Goal: Navigation & Orientation: Find specific page/section

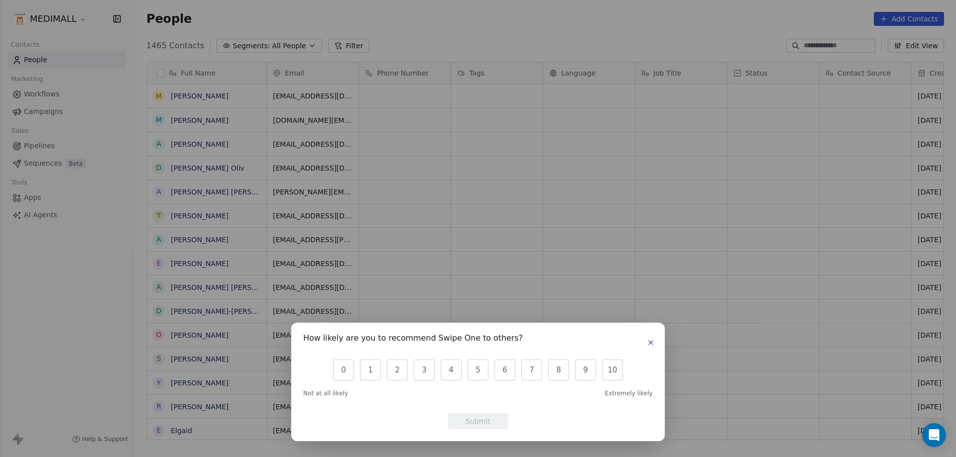
scroll to position [395, 814]
drag, startPoint x: 649, startPoint y: 341, endPoint x: 641, endPoint y: 341, distance: 9.0
click at [647, 342] on icon "button" at bounding box center [651, 343] width 8 height 8
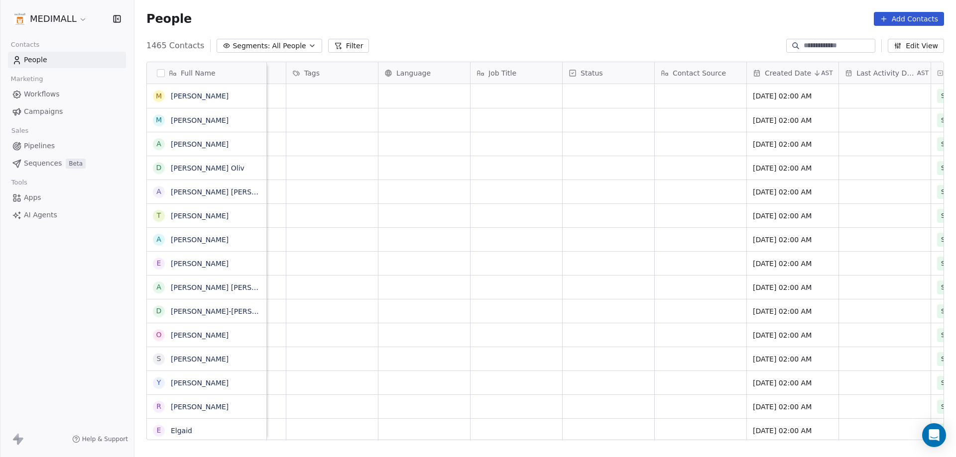
scroll to position [0, 0]
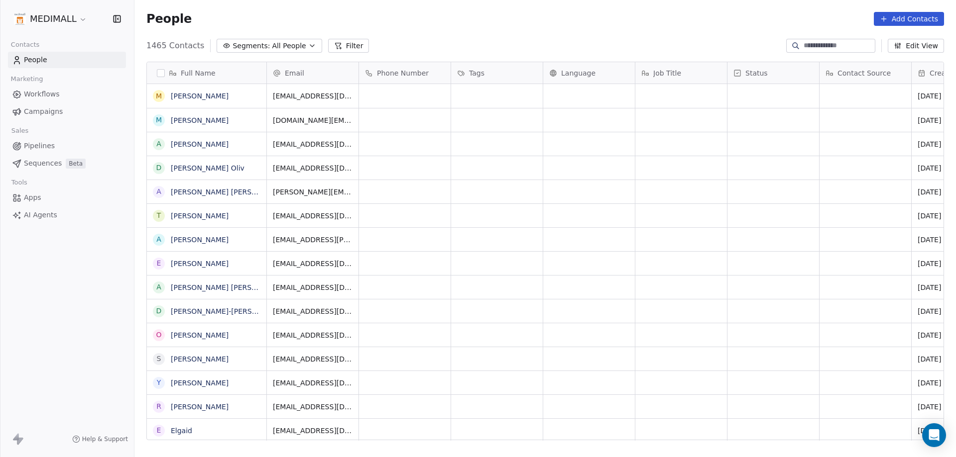
click at [62, 20] on html "MEDIMALL Contacts People Marketing Workflows Campaigns Sales Pipelines Sequence…" at bounding box center [478, 228] width 956 height 457
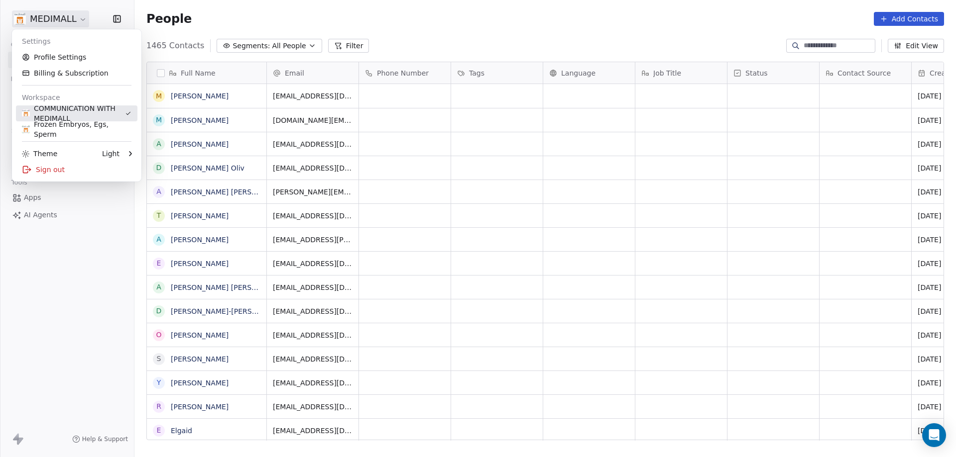
click at [72, 114] on div "COMMUNICATION WITH MEDIMALL" at bounding box center [73, 114] width 103 height 20
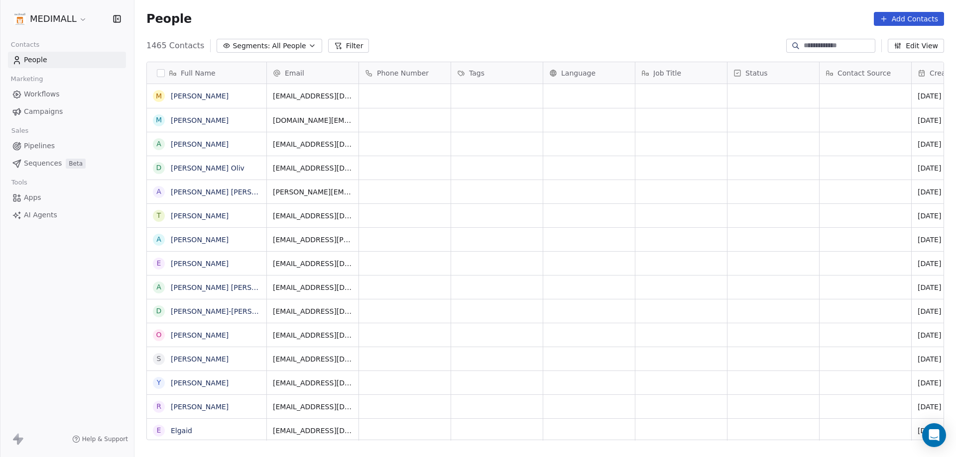
click at [50, 18] on html "MEDIMALL Contacts People Marketing Workflows Campaigns Sales Pipelines Sequence…" at bounding box center [478, 228] width 956 height 457
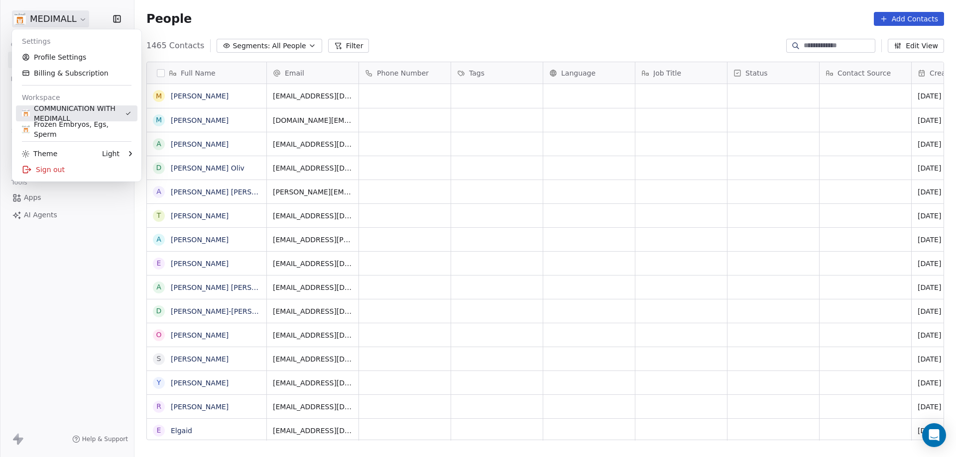
click at [81, 113] on div "COMMUNICATION WITH MEDIMALL" at bounding box center [73, 114] width 103 height 20
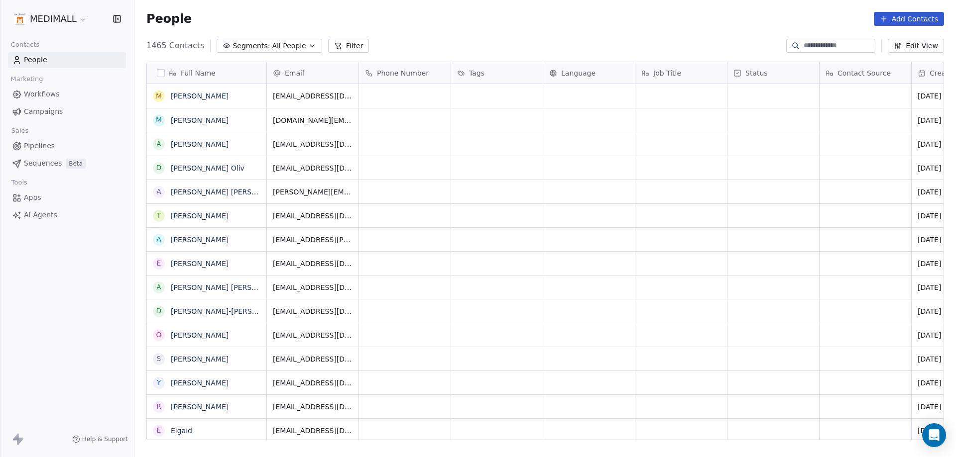
drag, startPoint x: 242, startPoint y: 26, endPoint x: 244, endPoint y: 51, distance: 25.4
click at [242, 26] on div "People Add Contacts" at bounding box center [544, 19] width 821 height 38
click at [68, 97] on link "Workflows" at bounding box center [67, 94] width 118 height 16
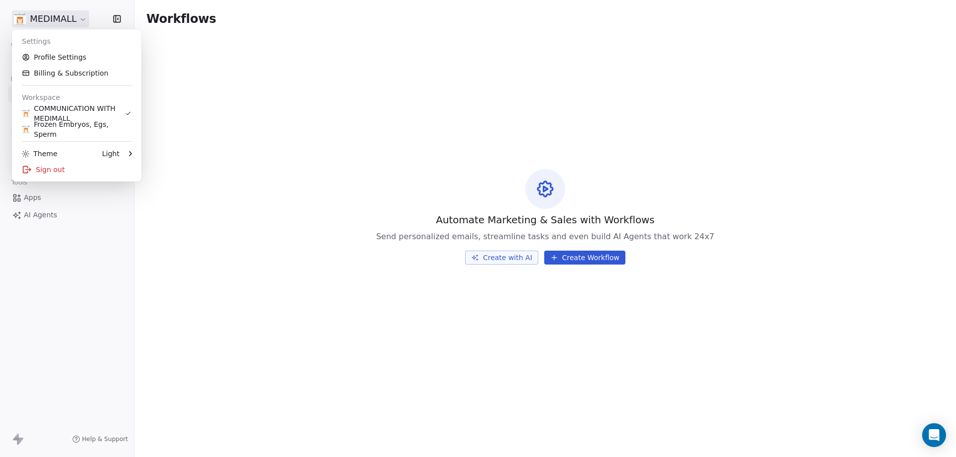
click at [61, 22] on html "MEDIMALL Contacts People Marketing Workflows Campaigns Sales Pipelines Sequence…" at bounding box center [478, 228] width 956 height 457
click at [0, 25] on html "MEDIMALL Contacts People Marketing Workflows Campaigns Sales Pipelines Sequence…" at bounding box center [478, 228] width 956 height 457
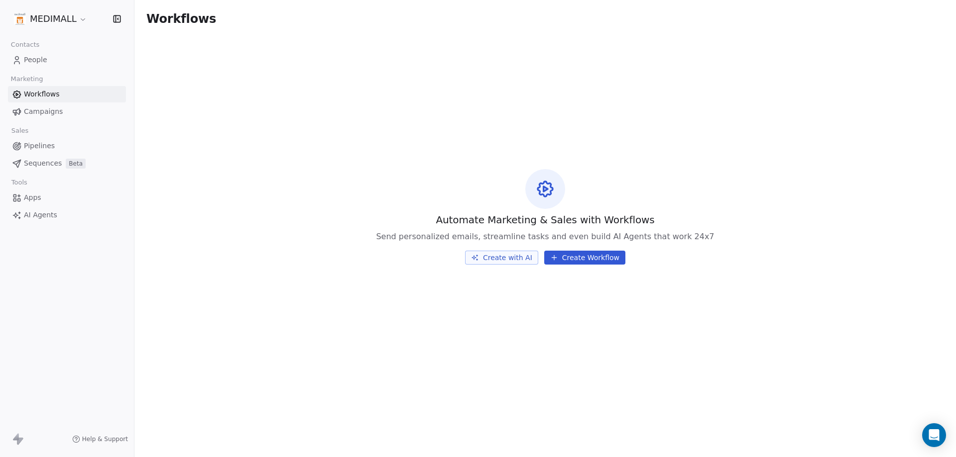
click at [26, 60] on span "People" at bounding box center [35, 60] width 23 height 10
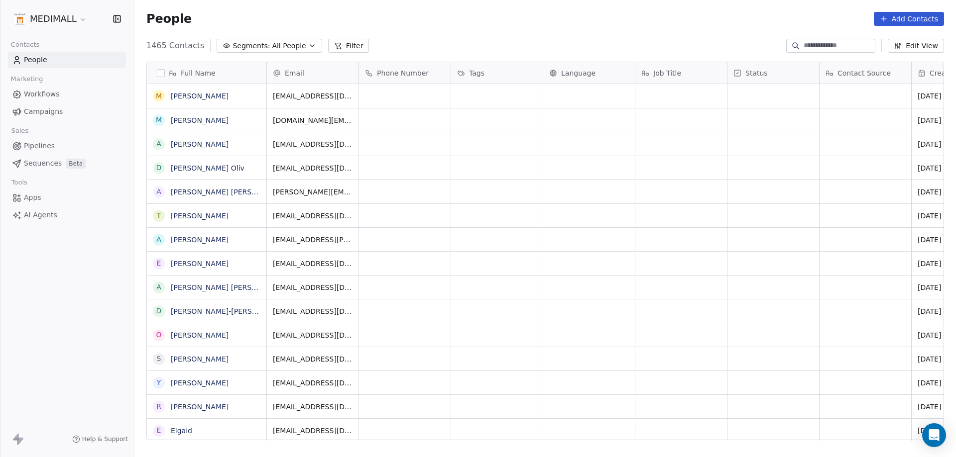
scroll to position [395, 814]
click at [279, 43] on span "All People" at bounding box center [289, 46] width 34 height 10
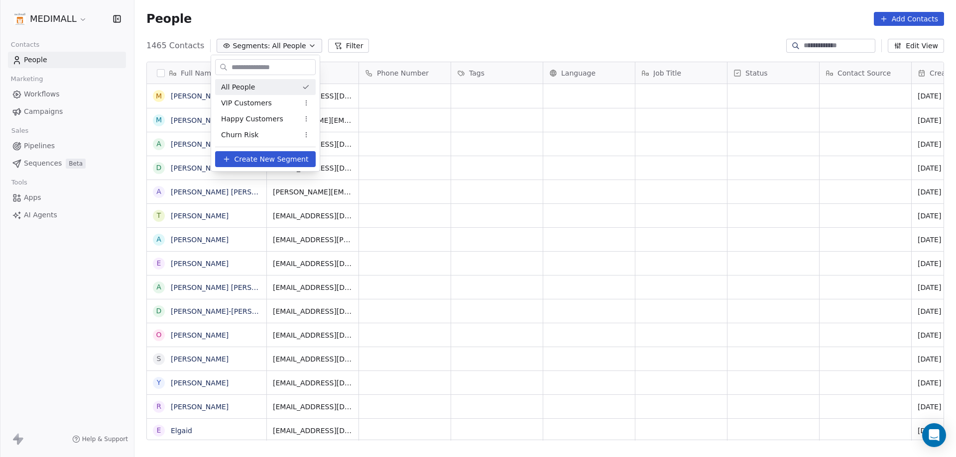
click at [278, 44] on html "MEDIMALL Contacts People Marketing Workflows Campaigns Sales Pipelines Sequence…" at bounding box center [478, 228] width 956 height 457
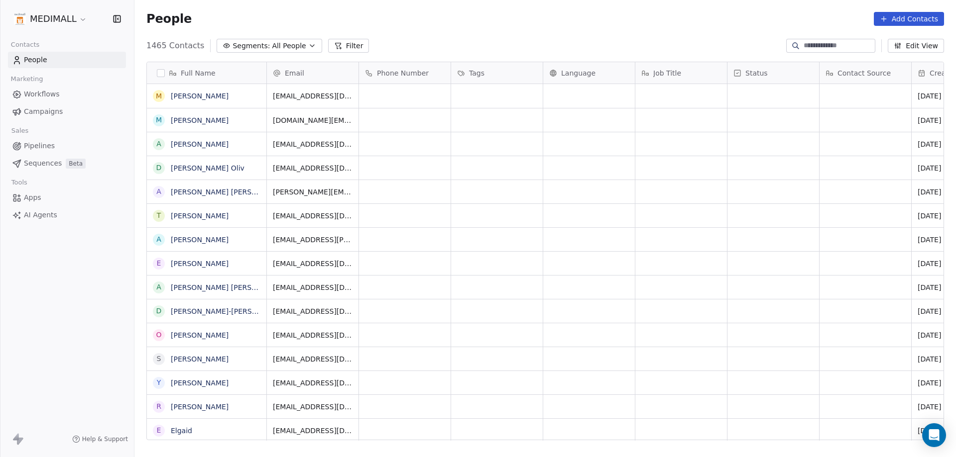
click at [57, 8] on div "MEDIMALL" at bounding box center [67, 19] width 134 height 38
click at [60, 17] on html "MEDIMALL Contacts People Marketing Workflows Campaigns Sales Pipelines Sequence…" at bounding box center [478, 228] width 956 height 457
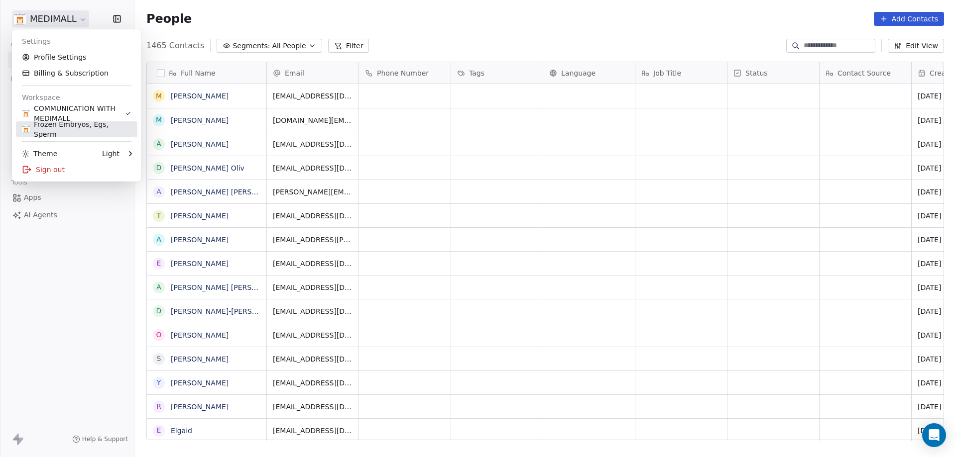
click at [93, 131] on div "Frozen Embryos, Egs, Sperm" at bounding box center [76, 129] width 109 height 20
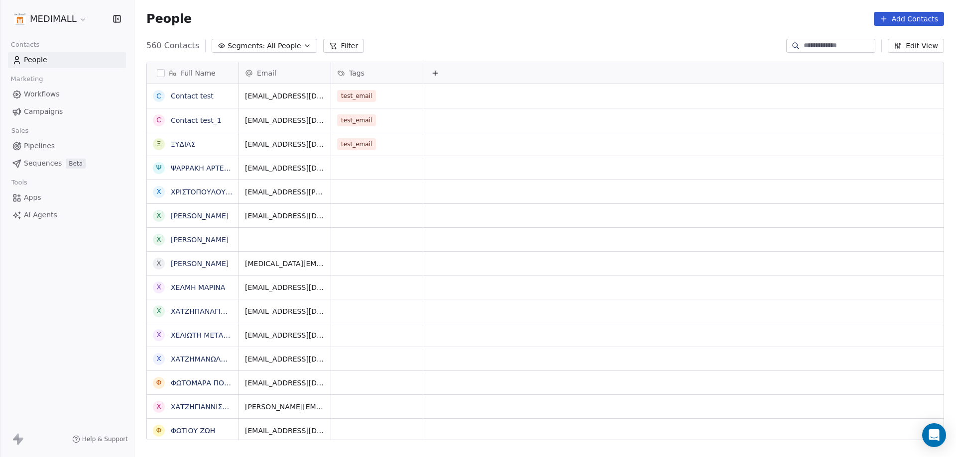
scroll to position [395, 814]
click at [83, 20] on html "MEDIMALL Contacts People Marketing Workflows Campaigns Sales Pipelines Sequence…" at bounding box center [478, 228] width 956 height 457
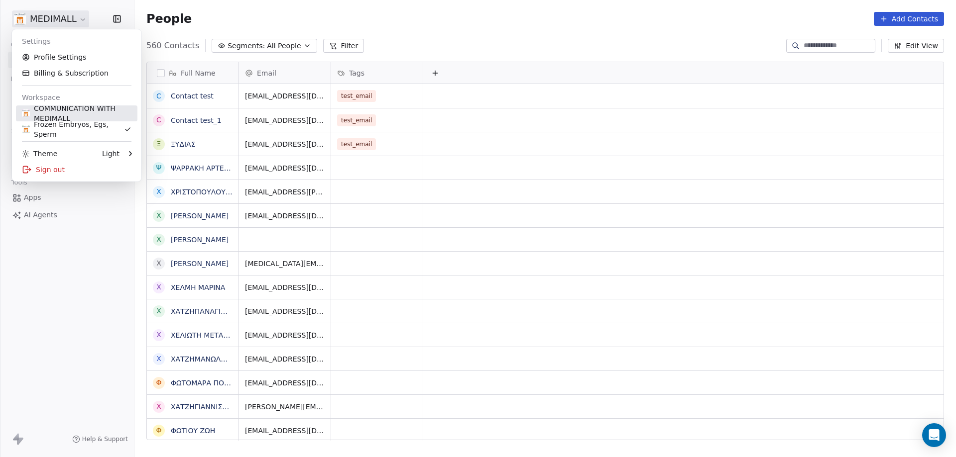
click at [84, 114] on div "COMMUNICATION WITH MEDIMALL" at bounding box center [76, 114] width 109 height 20
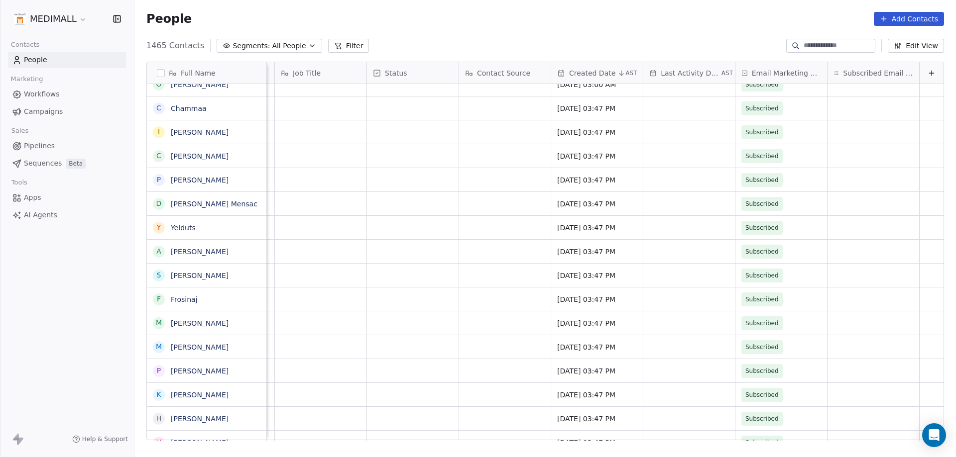
click at [50, 111] on span "Campaigns" at bounding box center [43, 112] width 39 height 10
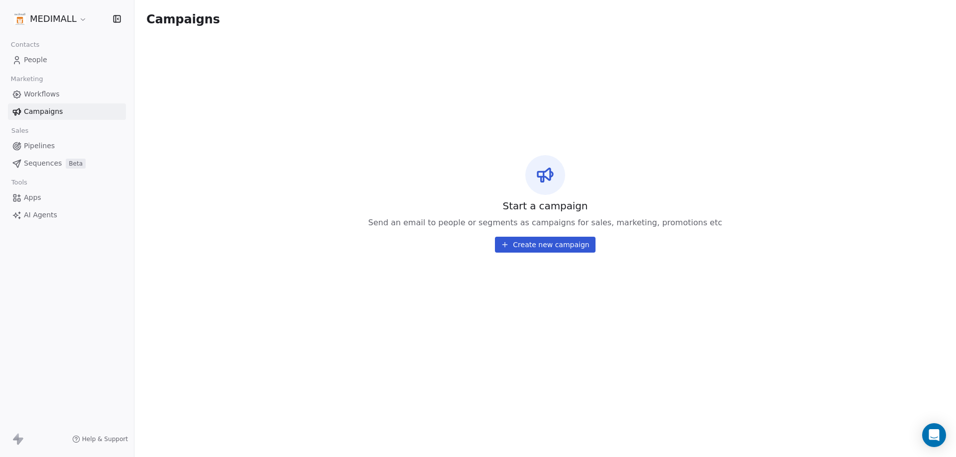
click at [61, 144] on link "Pipelines" at bounding box center [67, 146] width 118 height 16
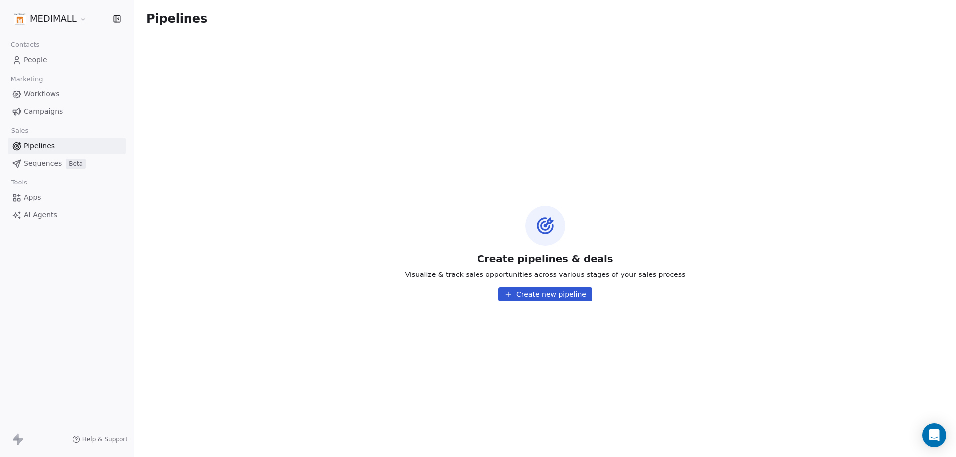
click at [45, 160] on span "Sequences" at bounding box center [43, 163] width 38 height 10
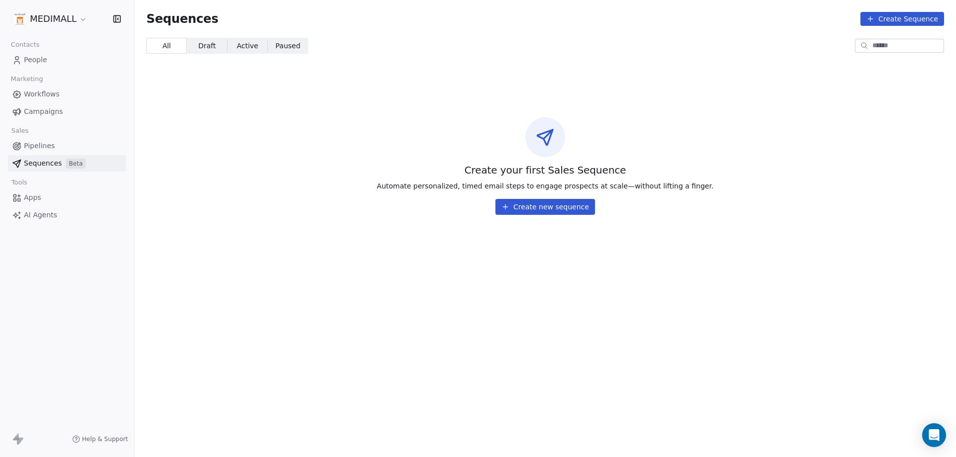
click at [32, 88] on link "Workflows" at bounding box center [67, 94] width 118 height 16
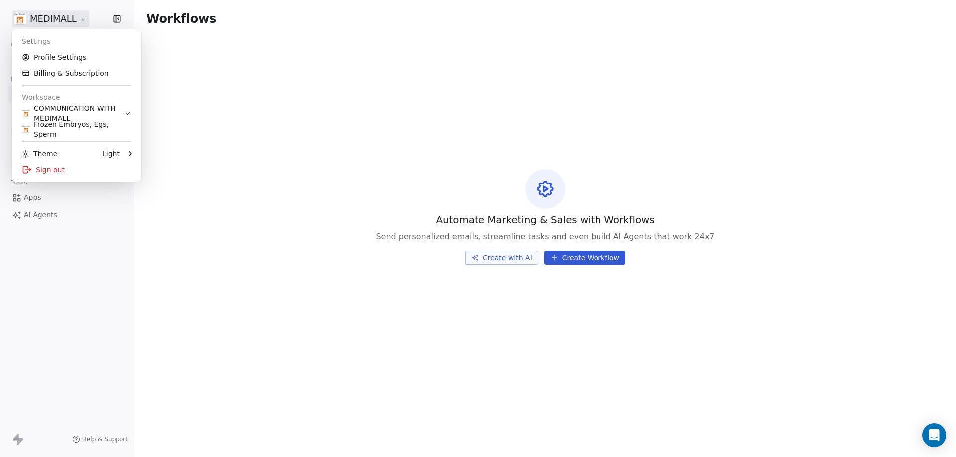
click at [50, 21] on html "MEDIMALL Contacts People Marketing Workflows Campaigns Sales Pipelines Sequence…" at bounding box center [478, 228] width 956 height 457
click at [83, 108] on div "COMMUNICATION WITH MEDIMALL" at bounding box center [73, 114] width 103 height 20
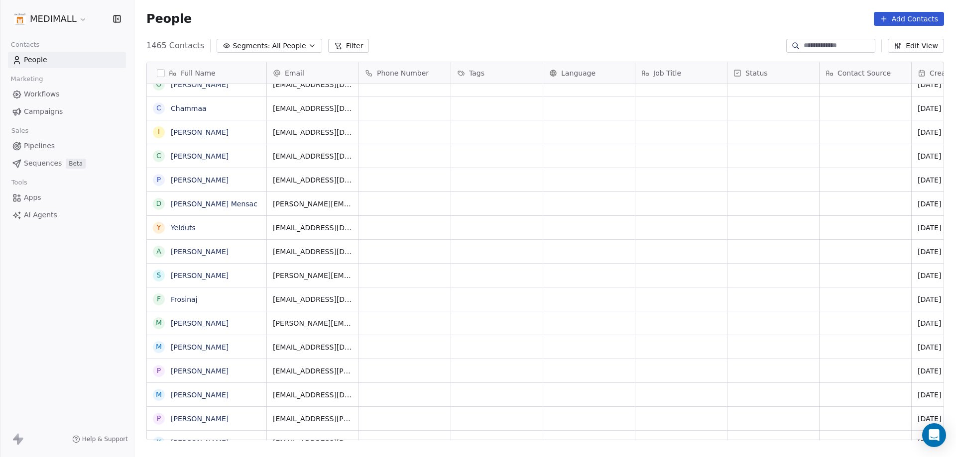
click at [48, 64] on link "People" at bounding box center [67, 60] width 118 height 16
click at [159, 76] on button "button" at bounding box center [161, 73] width 8 height 8
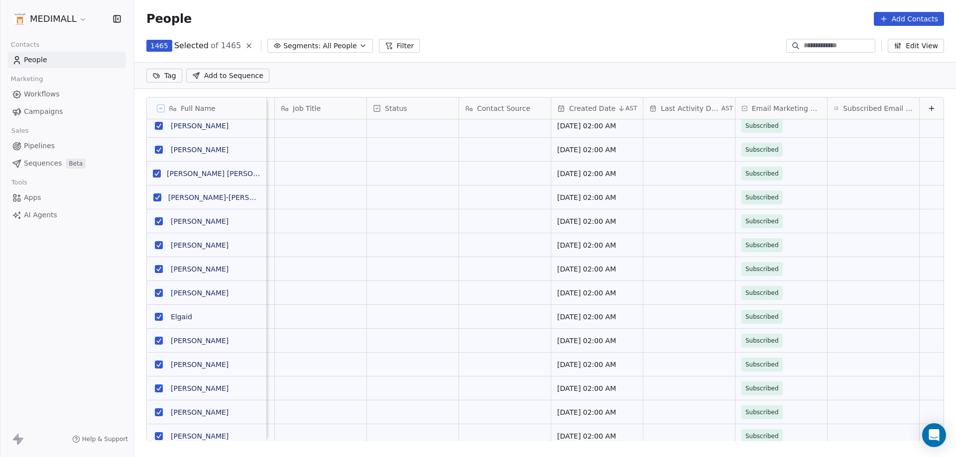
drag, startPoint x: 369, startPoint y: 169, endPoint x: 361, endPoint y: 189, distance: 21.6
drag, startPoint x: 361, startPoint y: 189, endPoint x: 453, endPoint y: 43, distance: 172.0
click at [453, 43] on div "1465 Selected of 1465 Segments: All People Filter Edit View" at bounding box center [544, 46] width 821 height 16
click at [245, 47] on icon at bounding box center [249, 46] width 8 height 8
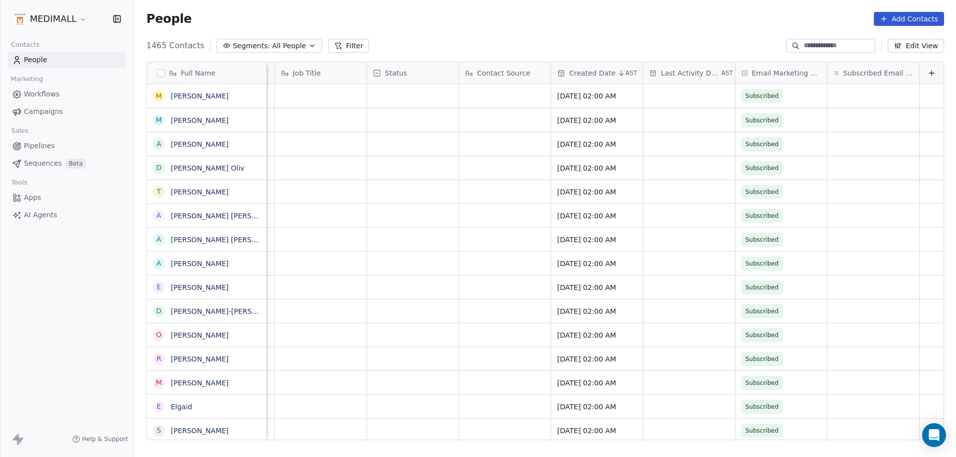
click at [292, 43] on span "All People" at bounding box center [289, 46] width 34 height 10
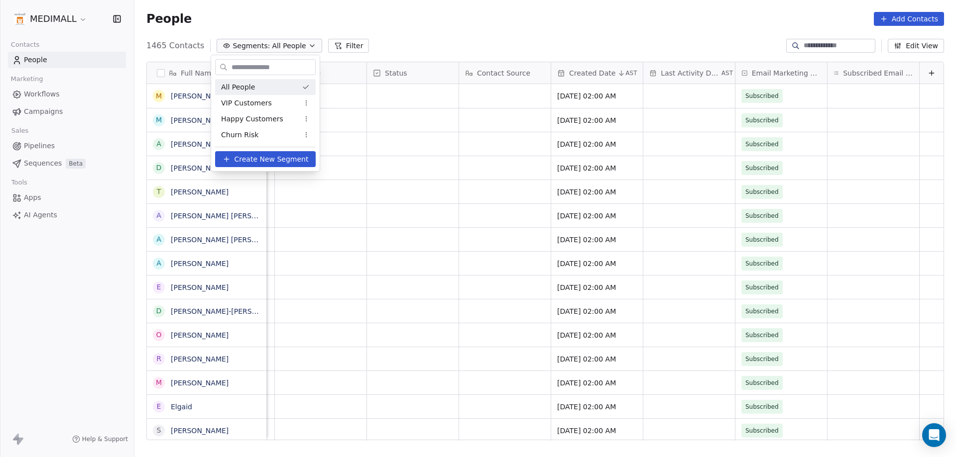
click at [292, 43] on html "MEDIMALL Contacts People Marketing Workflows Campaigns Sales Pipelines Sequence…" at bounding box center [478, 228] width 956 height 457
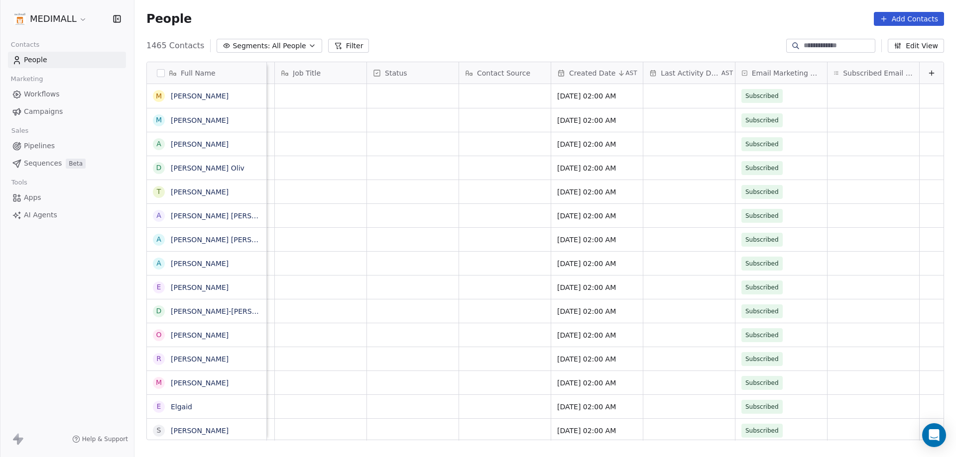
click at [918, 45] on button "Edit View" at bounding box center [915, 46] width 56 height 14
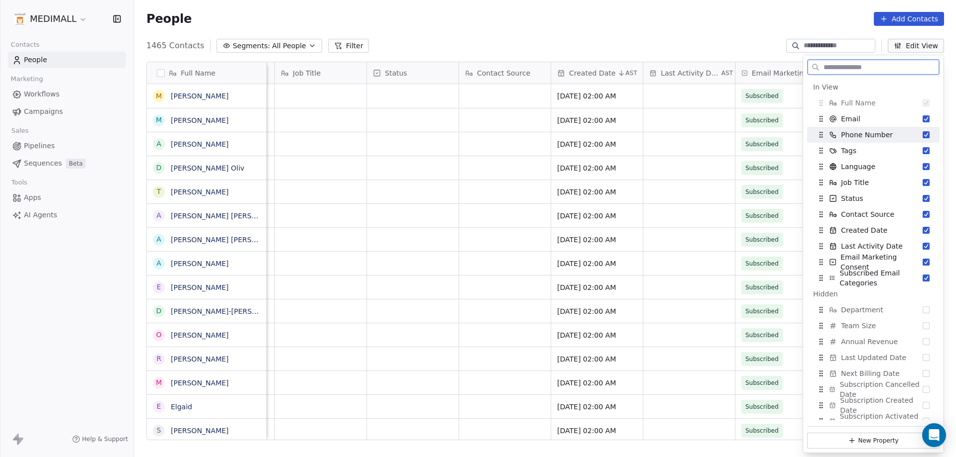
click at [922, 137] on button "Suggestions" at bounding box center [925, 134] width 7 height 7
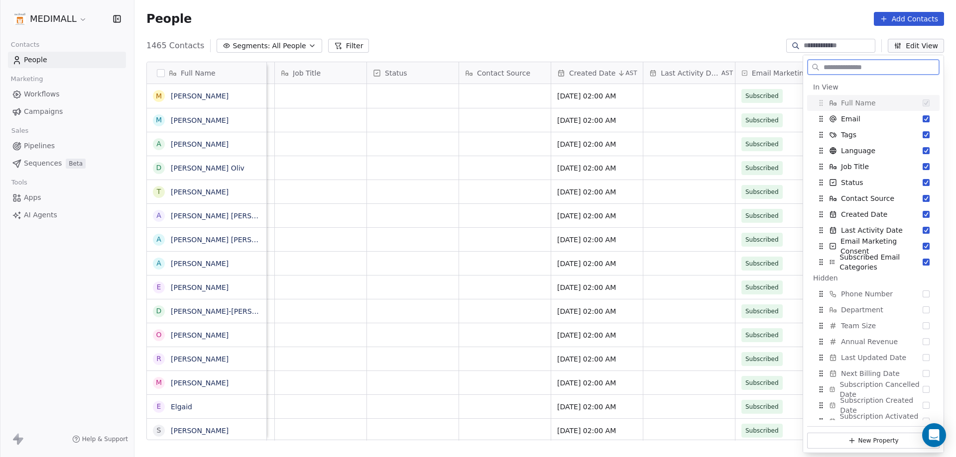
scroll to position [0, 276]
click at [919, 42] on button "Edit View" at bounding box center [915, 46] width 56 height 14
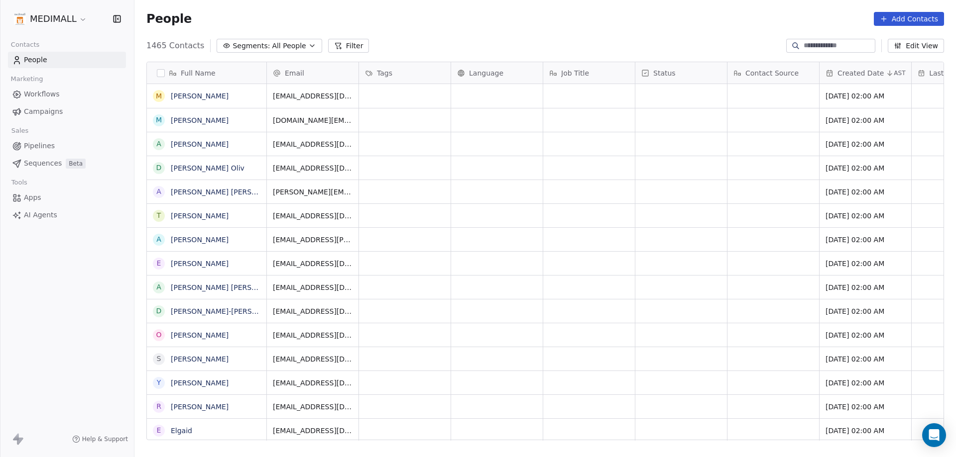
scroll to position [395, 814]
click at [52, 23] on html "MEDIMALL Contacts People Marketing Workflows Campaigns Sales Pipelines Sequence…" at bounding box center [478, 228] width 956 height 457
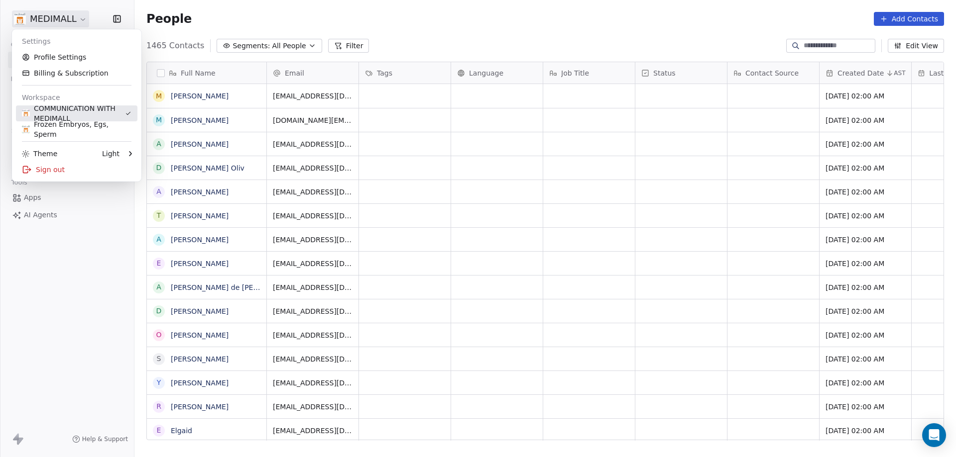
click at [111, 109] on div "COMMUNICATION WITH MEDIMALL" at bounding box center [73, 114] width 103 height 20
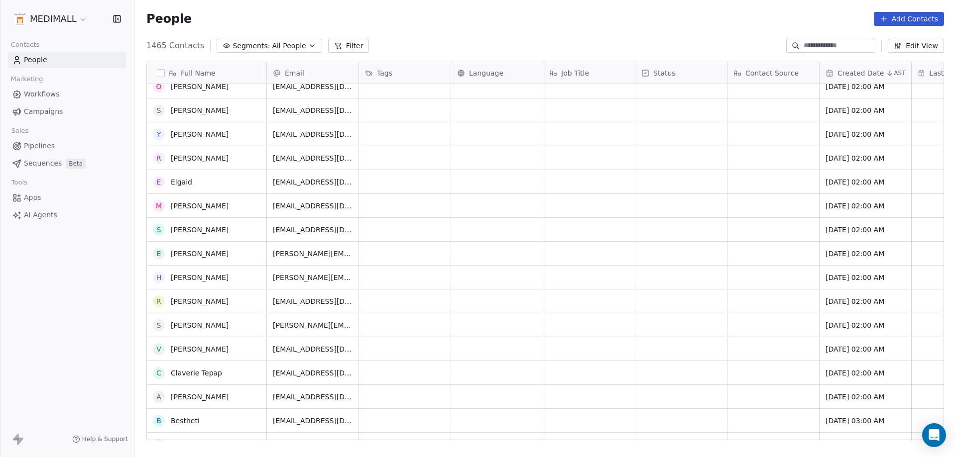
scroll to position [0, 0]
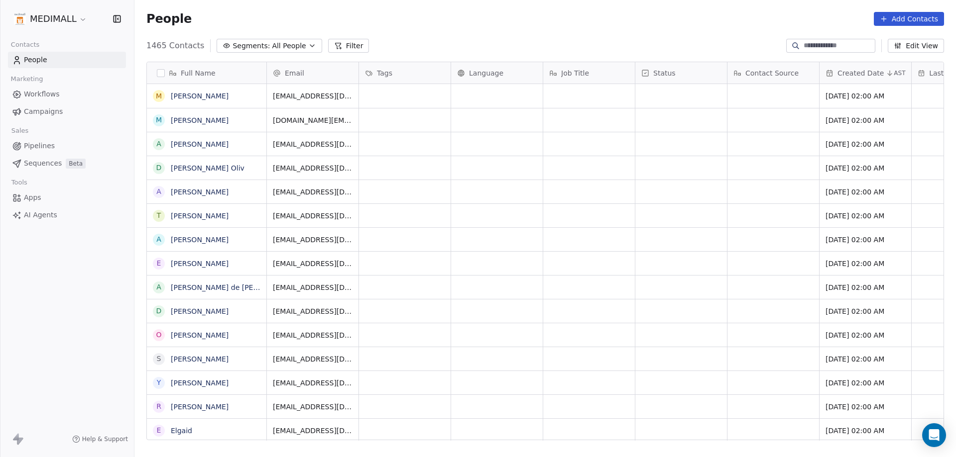
click at [14, 202] on icon at bounding box center [17, 198] width 10 height 10
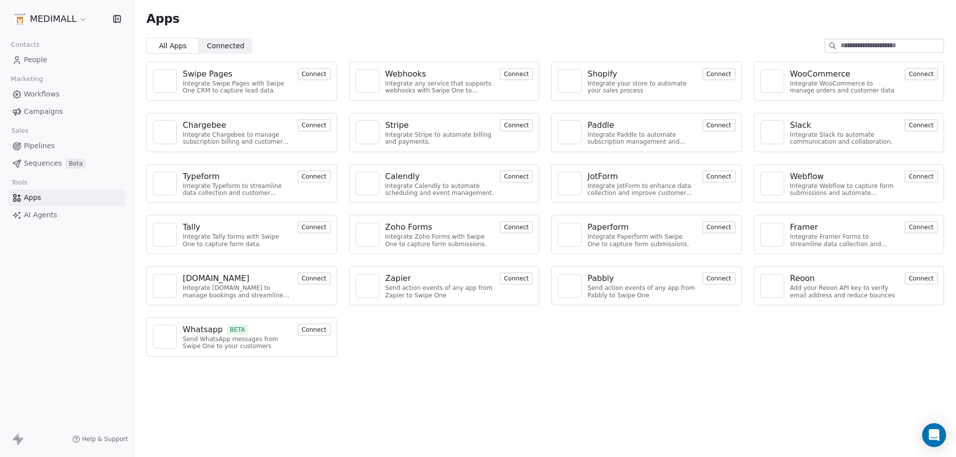
click at [43, 76] on span "Marketing" at bounding box center [26, 79] width 41 height 15
click at [43, 63] on span "People" at bounding box center [35, 60] width 23 height 10
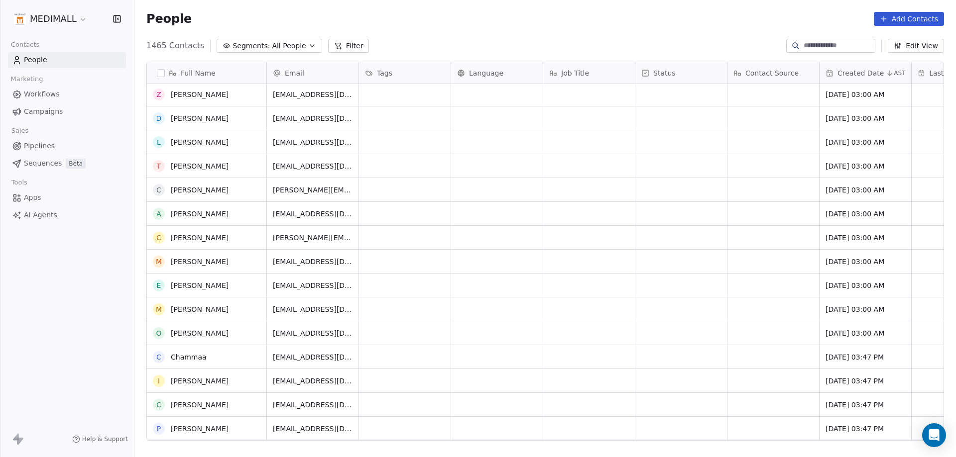
scroll to position [647, 0]
click at [295, 47] on span "All People" at bounding box center [289, 46] width 34 height 10
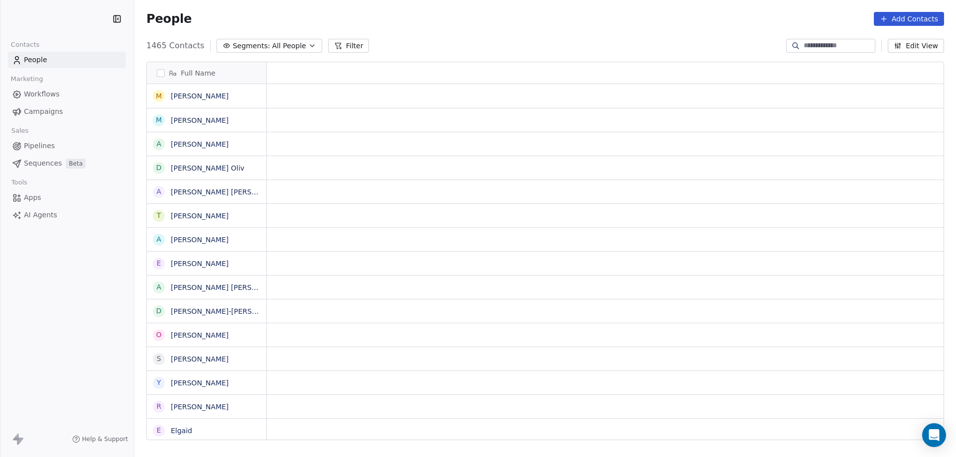
scroll to position [395, 814]
